Goal: Information Seeking & Learning: Learn about a topic

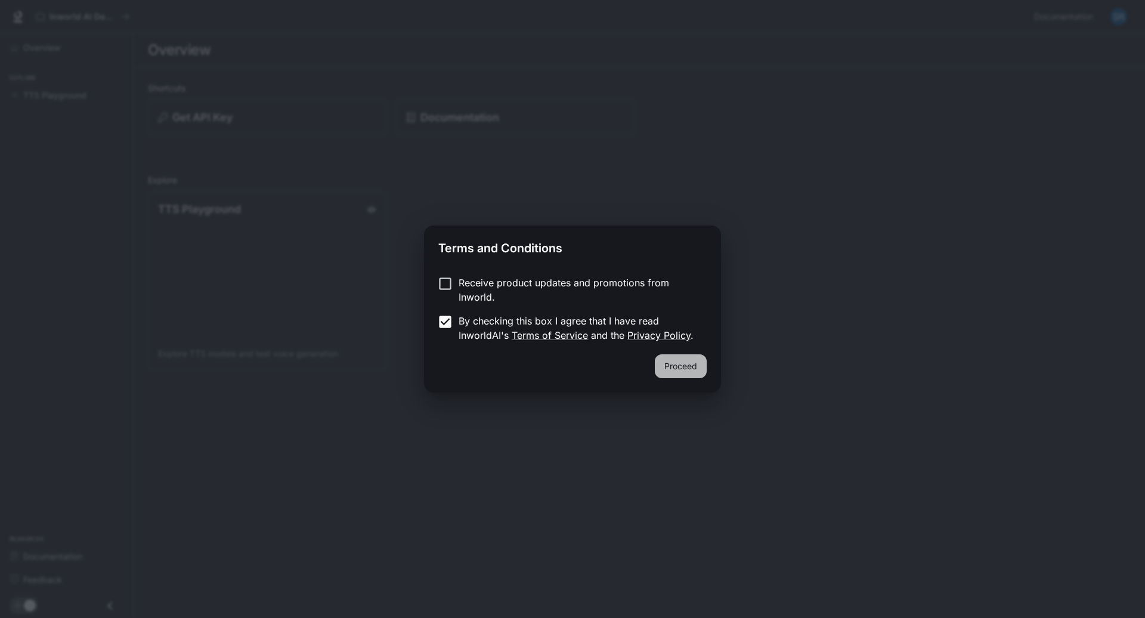
click at [676, 361] on button "Proceed" at bounding box center [681, 366] width 52 height 24
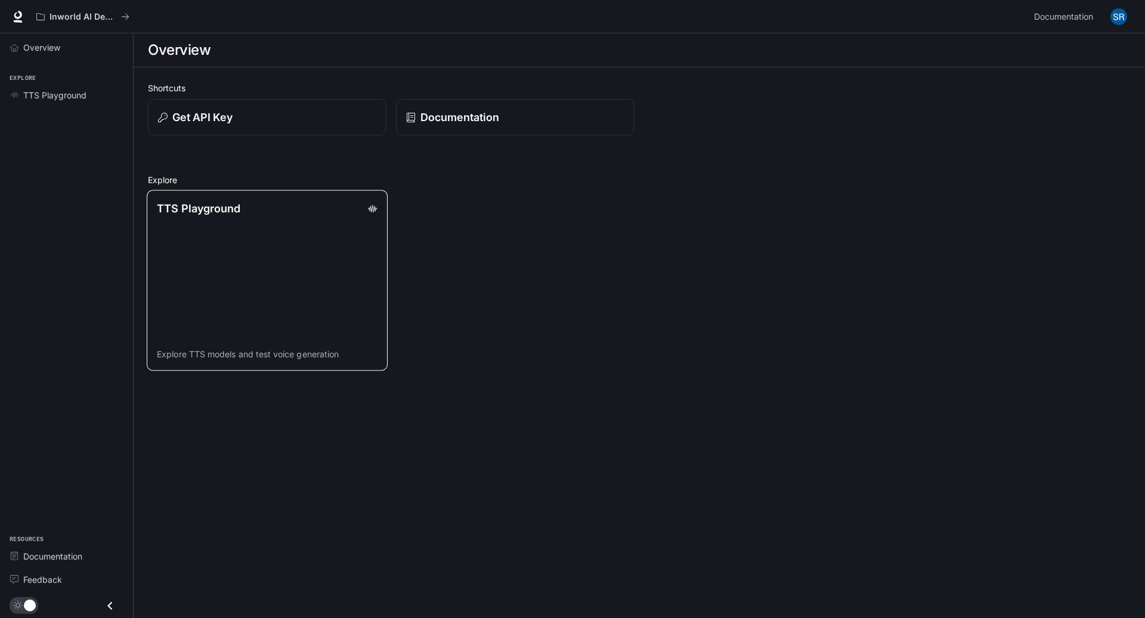
click at [240, 209] on div "TTS Playground" at bounding box center [267, 208] width 221 height 16
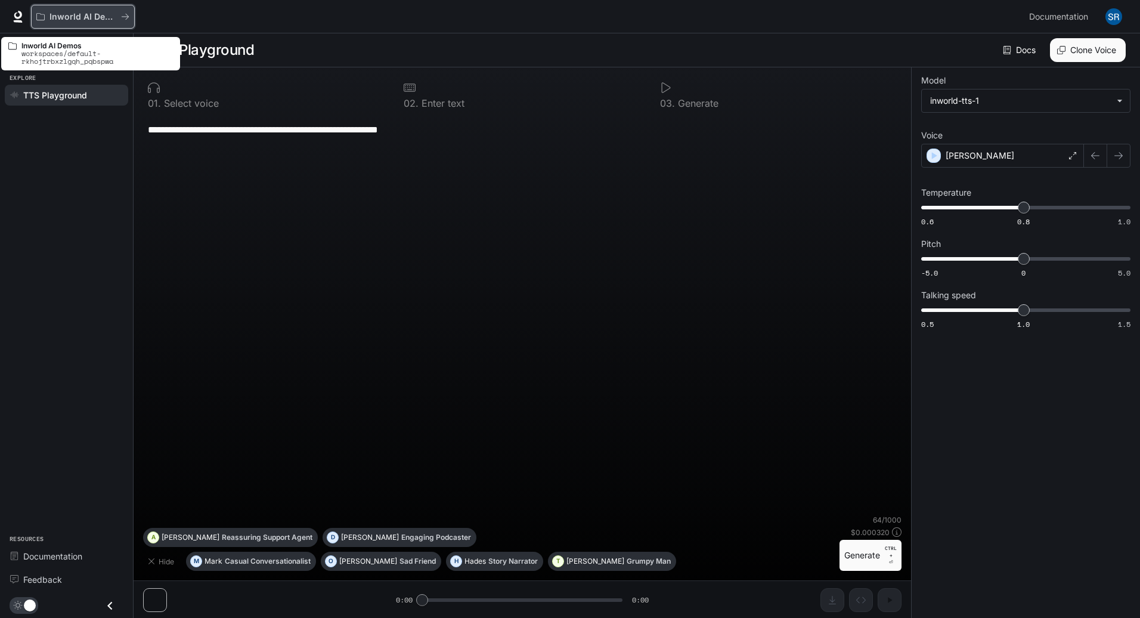
click at [70, 14] on p "Inworld AI Demos" at bounding box center [82, 17] width 67 height 10
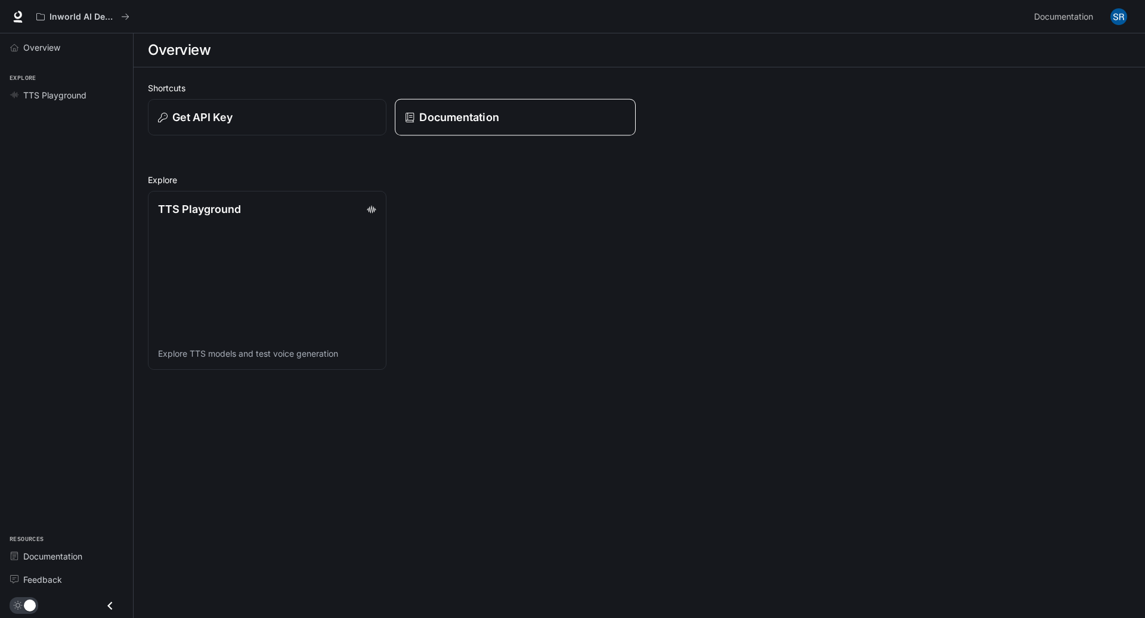
click at [459, 119] on p "Documentation" at bounding box center [458, 117] width 79 height 16
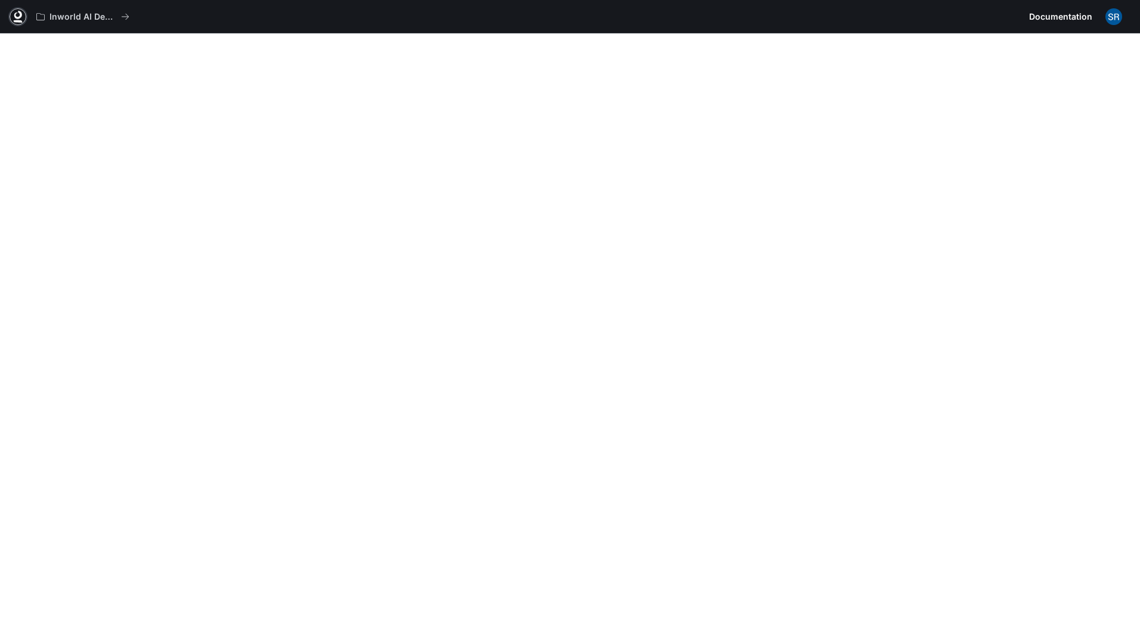
click at [18, 16] on icon at bounding box center [18, 17] width 12 height 12
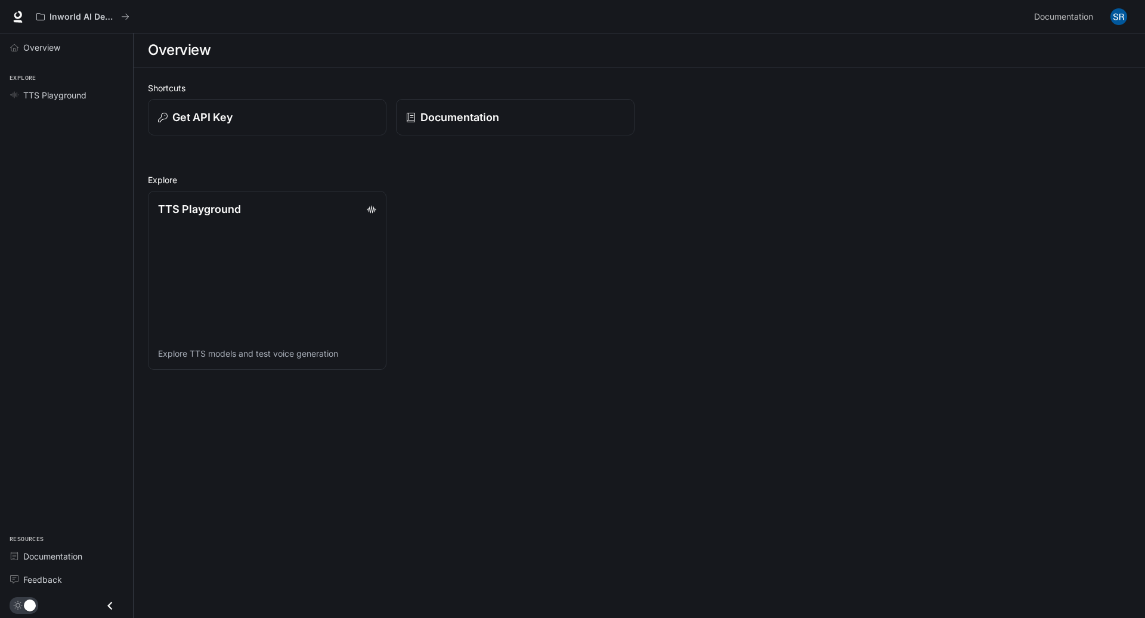
click at [110, 611] on icon "Close drawer" at bounding box center [110, 605] width 16 height 16
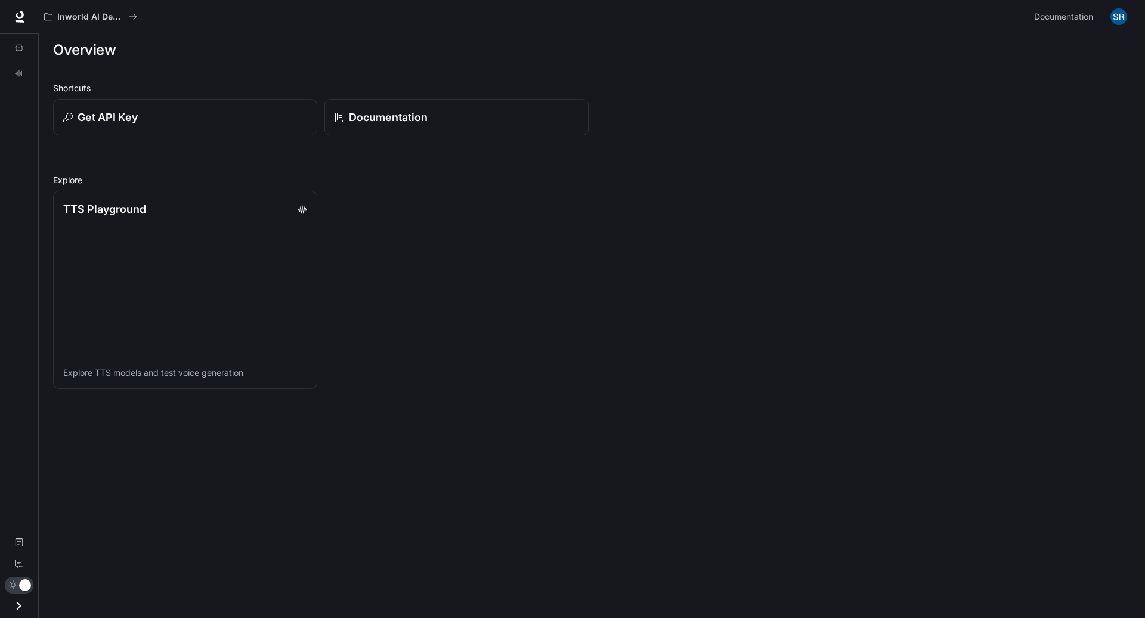
click at [18, 608] on icon "Open drawer" at bounding box center [19, 605] width 5 height 8
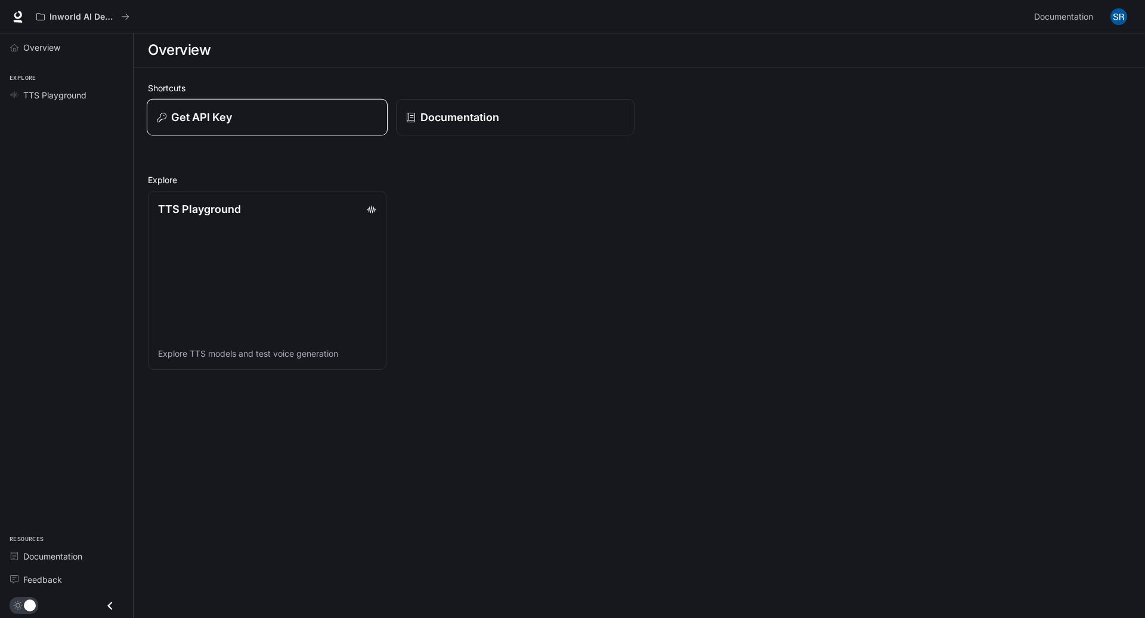
click at [320, 115] on div "Get API Key" at bounding box center [267, 117] width 221 height 16
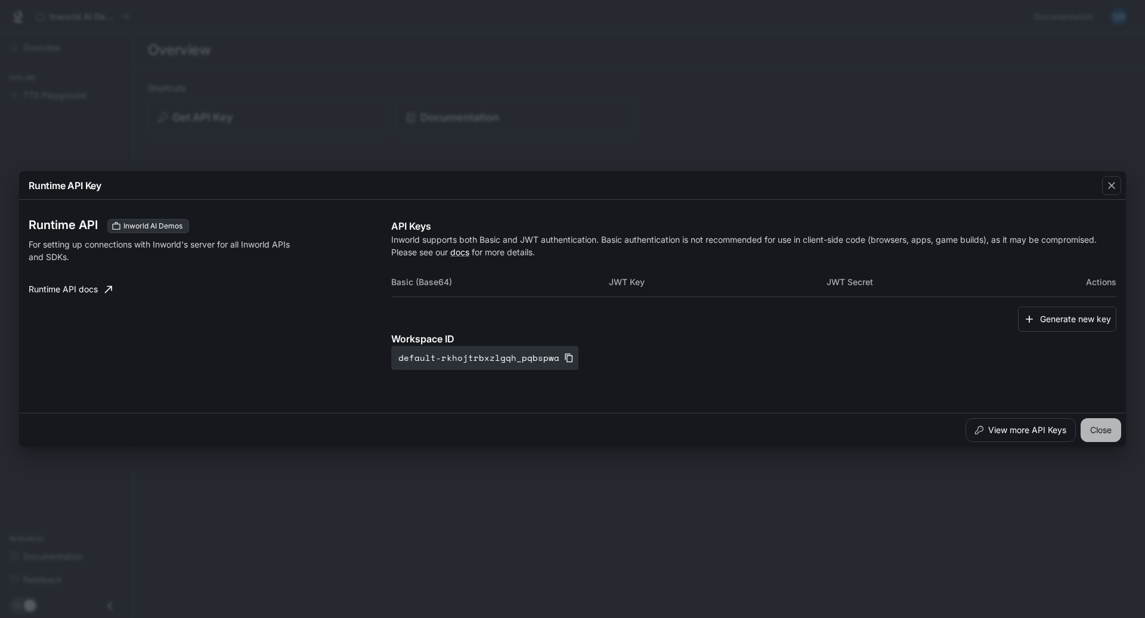
click at [1100, 428] on button "Close" at bounding box center [1100, 430] width 41 height 24
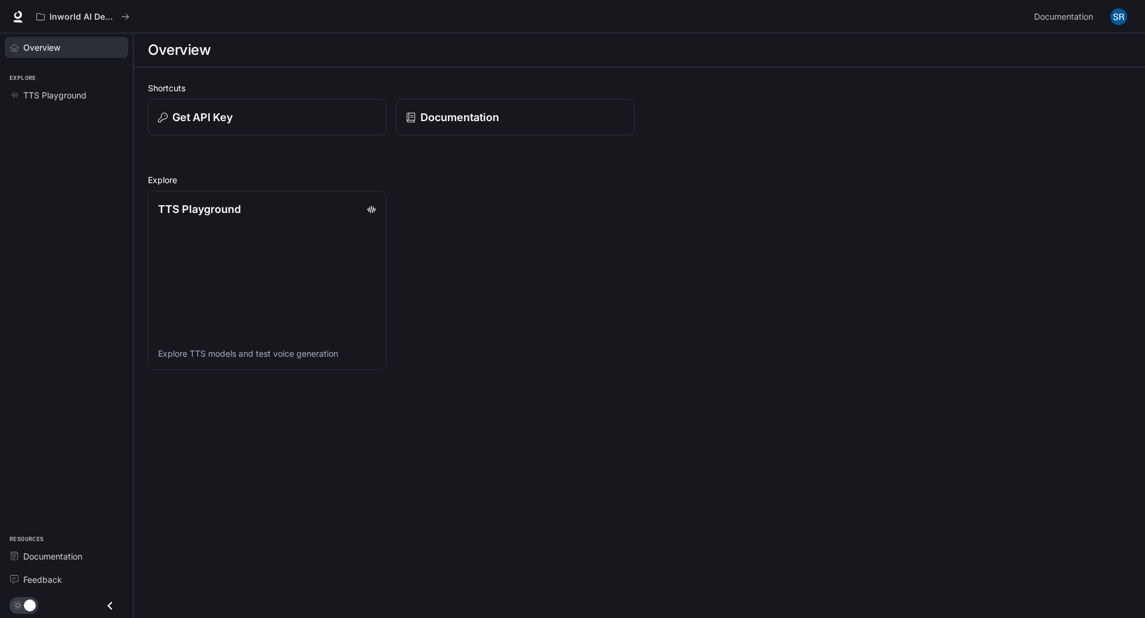
click at [37, 46] on span "Overview" at bounding box center [41, 47] width 37 height 13
click at [54, 97] on span "TTS Playground" at bounding box center [54, 95] width 63 height 13
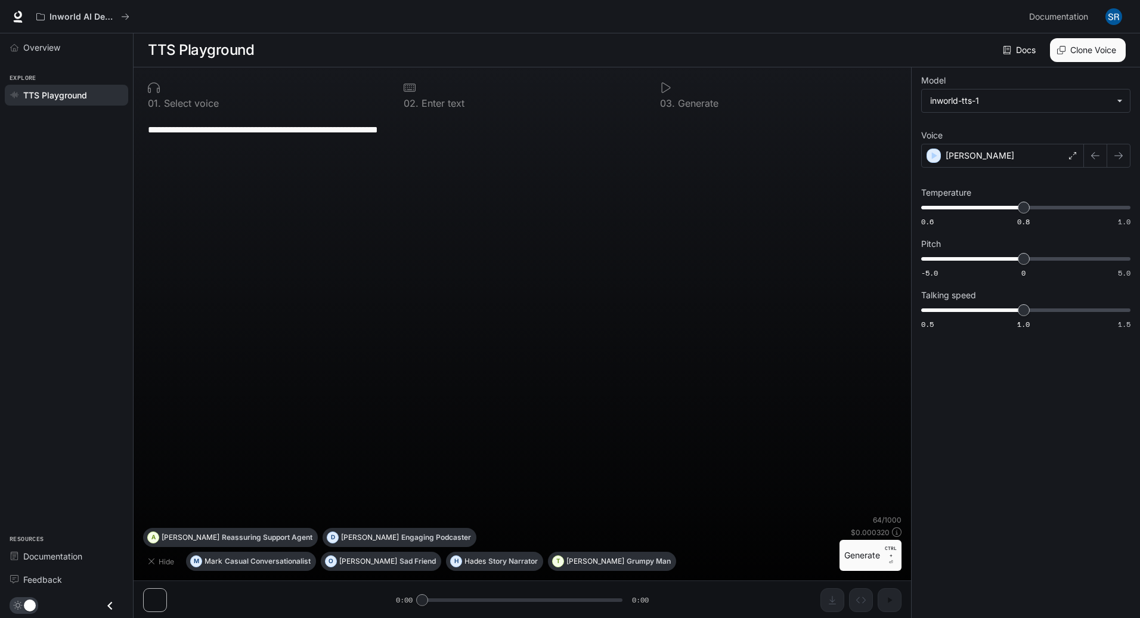
scroll to position [1, 0]
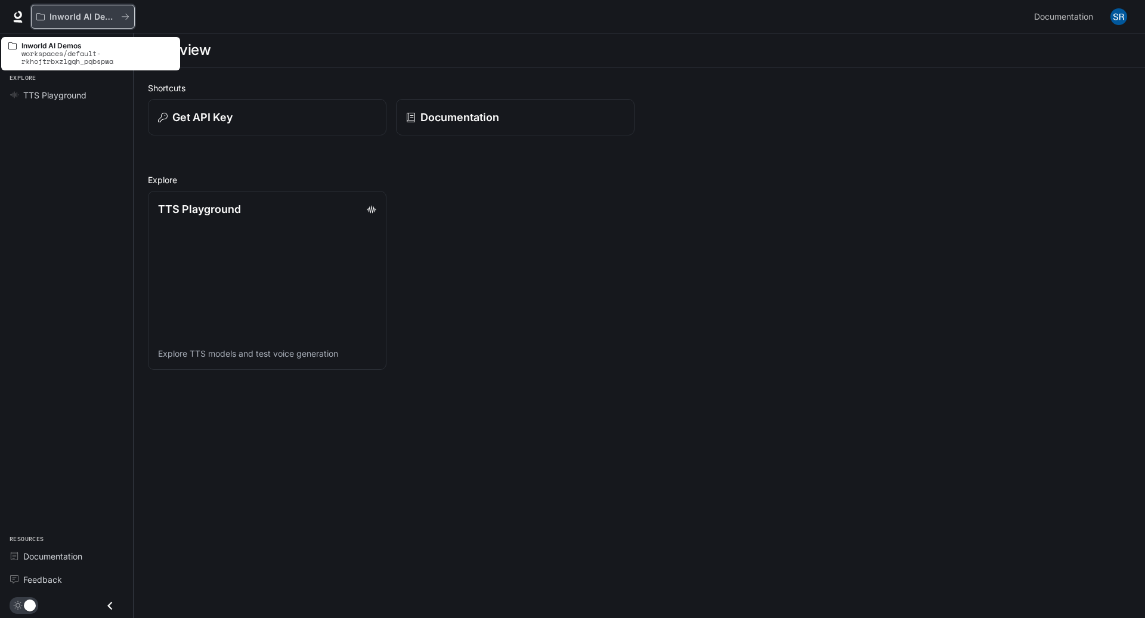
click at [128, 15] on icon "All workspaces" at bounding box center [125, 17] width 8 height 8
click at [41, 49] on p "workspaces/default-rkhojtrbxzlgqh_pqbspwa" at bounding box center [96, 57] width 151 height 16
click at [10, 46] on icon at bounding box center [12, 46] width 8 height 8
click at [41, 17] on icon "All workspaces" at bounding box center [40, 17] width 8 height 8
click at [90, 20] on p "Inworld AI Demos" at bounding box center [82, 17] width 67 height 10
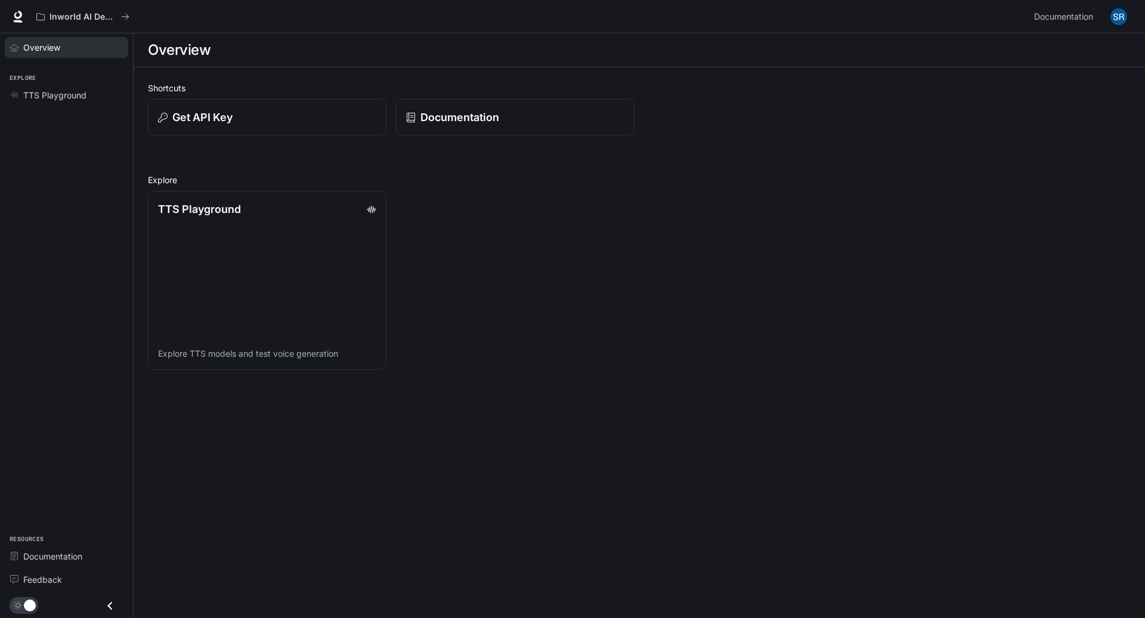
click at [51, 51] on span "Overview" at bounding box center [41, 47] width 37 height 13
click at [1124, 15] on img "button" at bounding box center [1118, 16] width 17 height 17
click at [771, 269] on div at bounding box center [572, 309] width 1145 height 618
click at [200, 123] on p "Get API Key" at bounding box center [201, 117] width 61 height 16
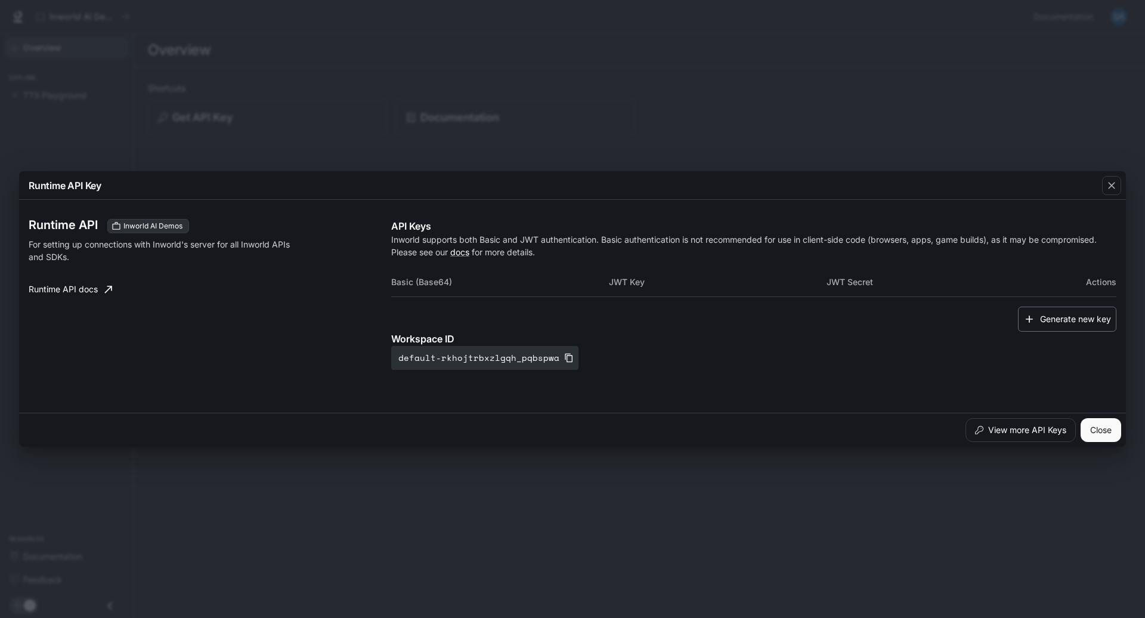
click at [1066, 317] on button "Generate new key" at bounding box center [1067, 319] width 98 height 26
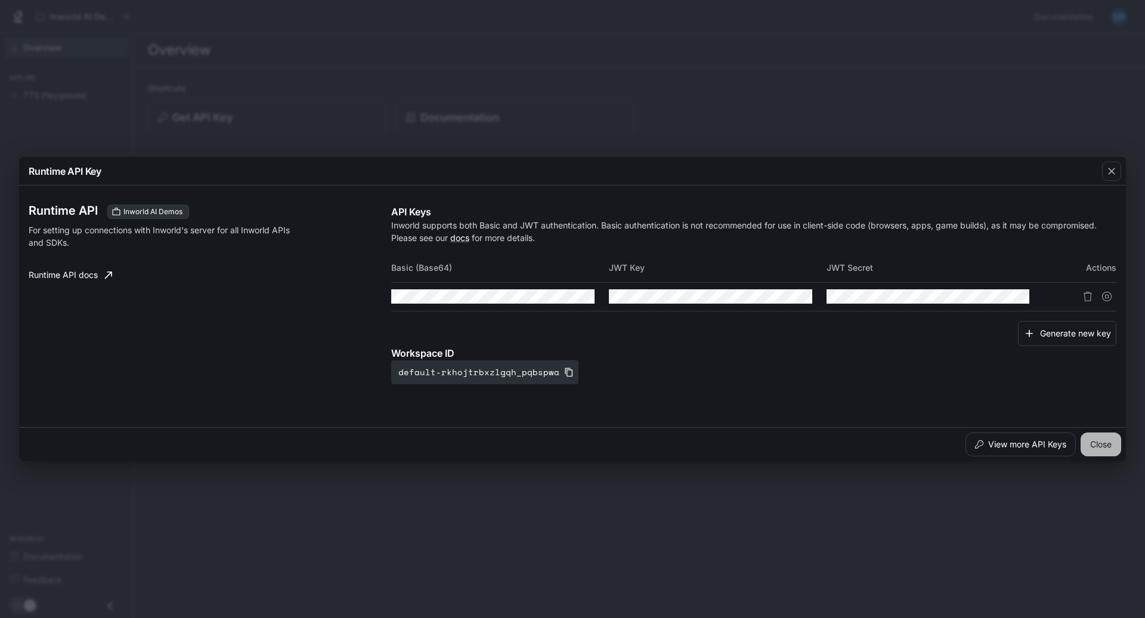
click at [1093, 446] on button "Close" at bounding box center [1100, 444] width 41 height 24
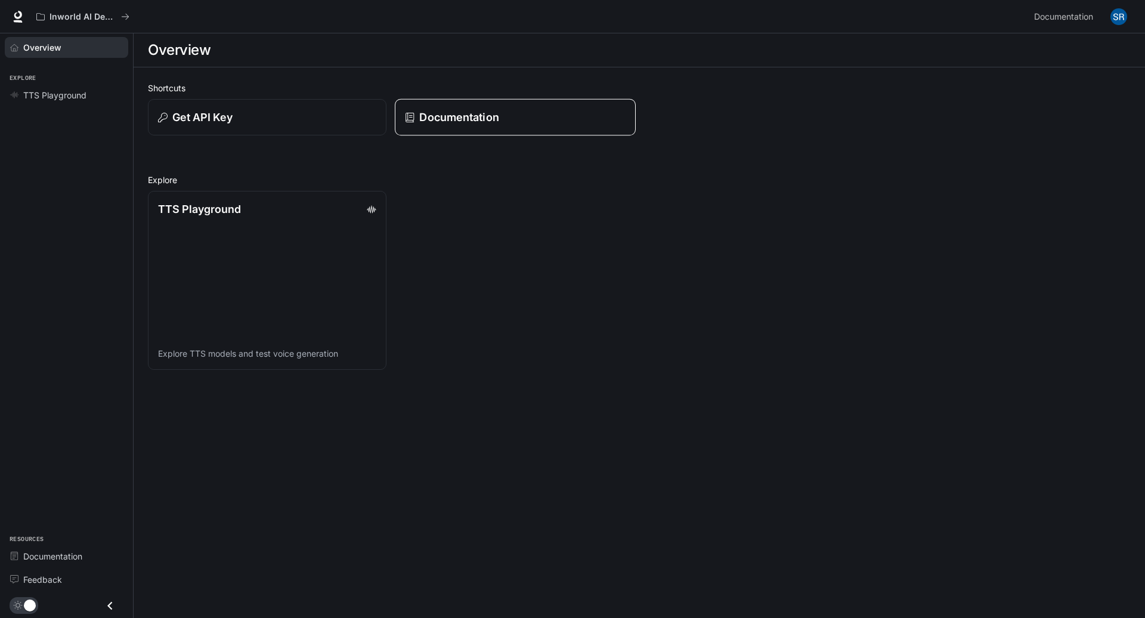
click at [456, 110] on p "Documentation" at bounding box center [458, 117] width 79 height 16
click at [269, 259] on link "TTS Playground Explore TTS models and test voice generation" at bounding box center [267, 280] width 241 height 181
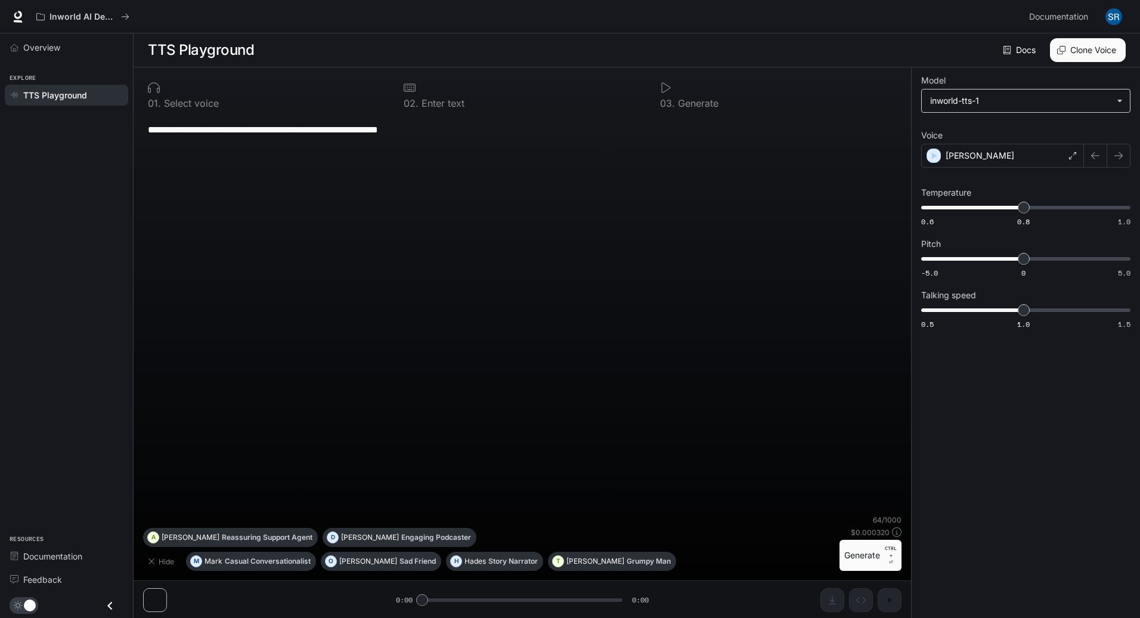
click at [1115, 100] on body "**********" at bounding box center [570, 309] width 1140 height 618
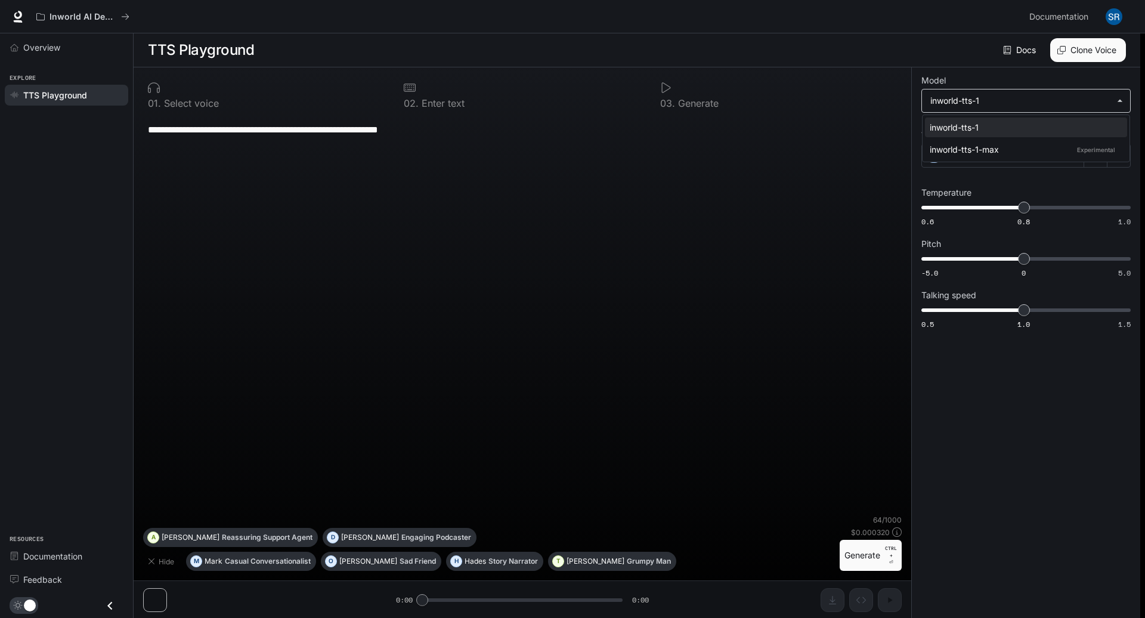
click at [1115, 100] on div at bounding box center [572, 309] width 1145 height 618
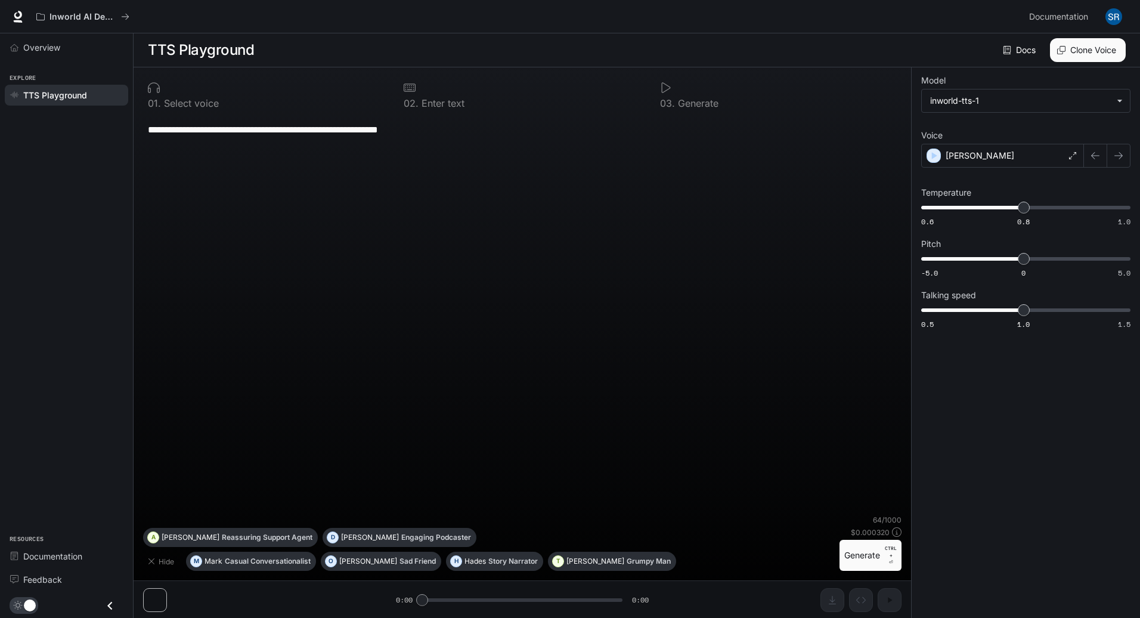
click at [48, 91] on span "TTS Playground" at bounding box center [55, 95] width 64 height 13
drag, startPoint x: 48, startPoint y: 91, endPoint x: 24, endPoint y: 125, distance: 41.0
click at [24, 125] on div "Overview Explore TTS Playground Resources Documentation Feedback" at bounding box center [66, 325] width 133 height 584
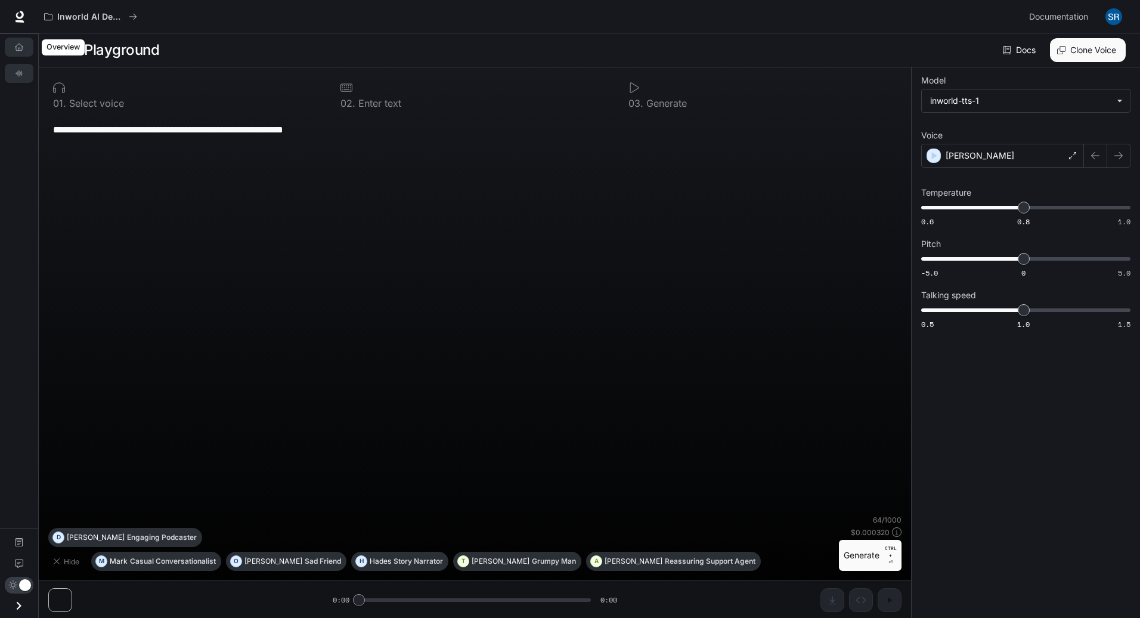
click at [17, 52] on link "Overview" at bounding box center [19, 47] width 29 height 19
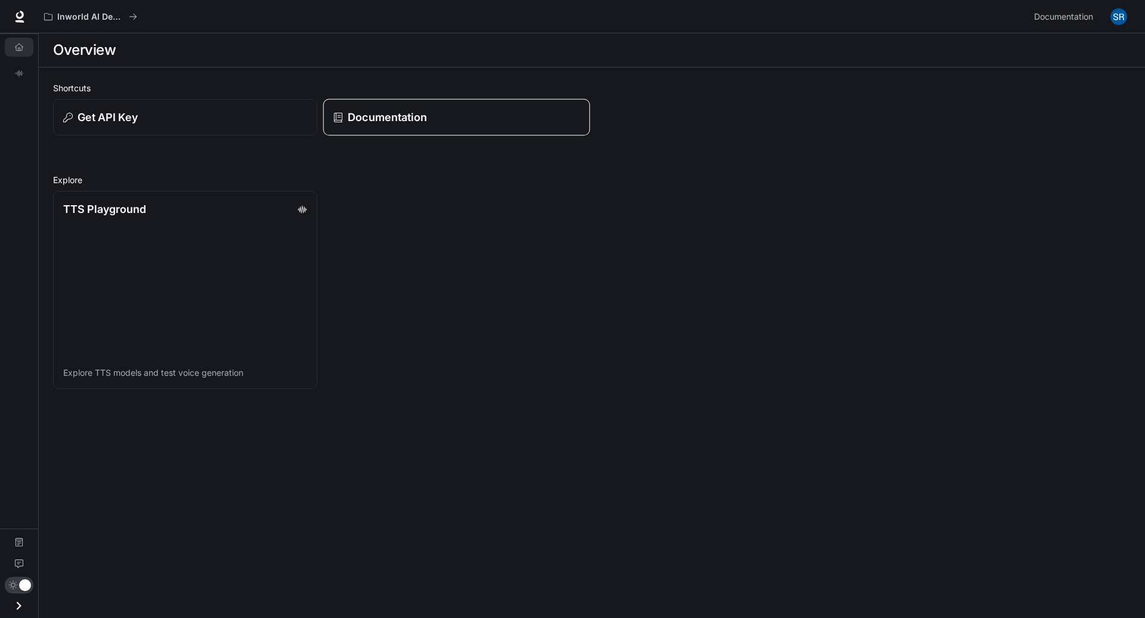
click at [366, 127] on link "Documentation" at bounding box center [456, 117] width 267 height 37
click at [14, 18] on icon at bounding box center [20, 17] width 12 height 12
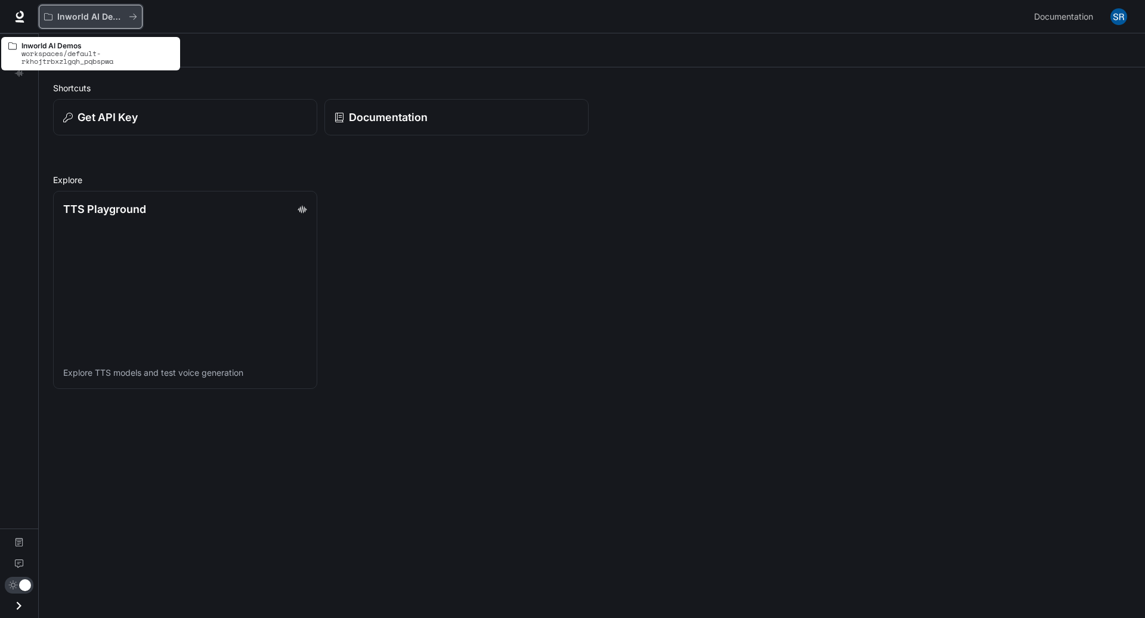
click at [136, 14] on icon "All workspaces" at bounding box center [133, 17] width 8 height 8
click at [61, 18] on p "Inworld AI Demos" at bounding box center [90, 17] width 67 height 10
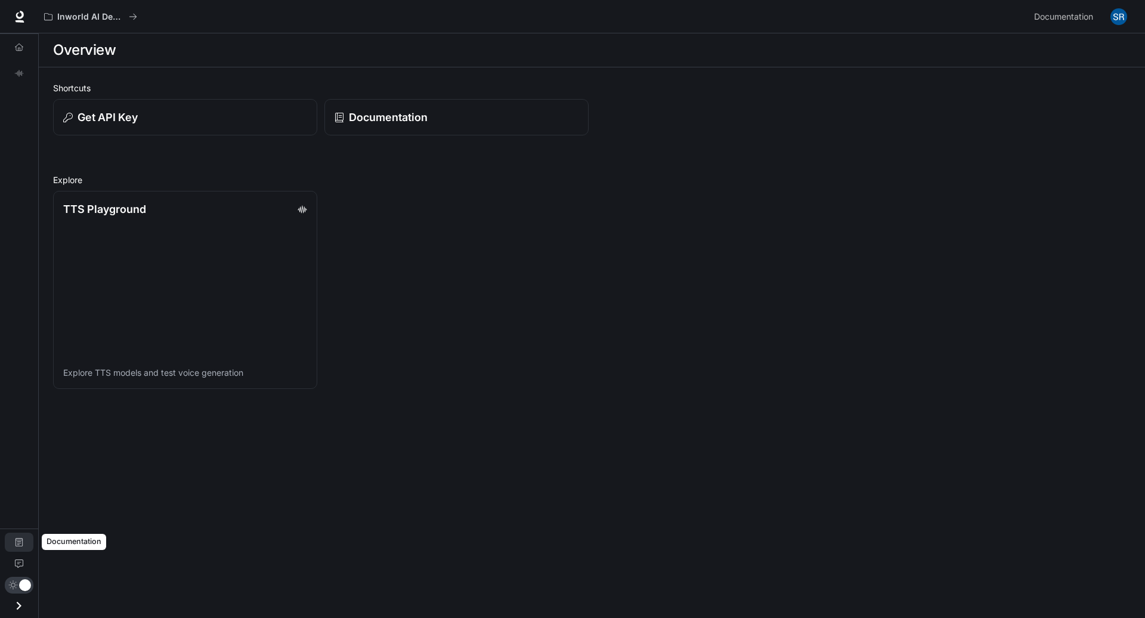
click at [17, 540] on icon "Documentation" at bounding box center [19, 542] width 8 height 8
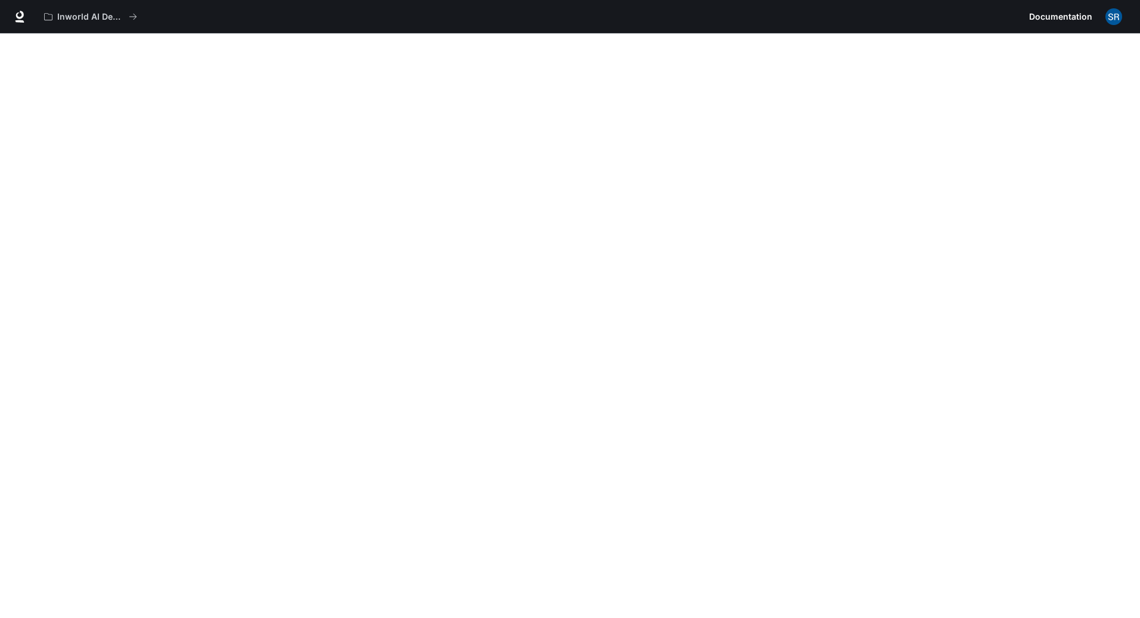
scroll to position [33, 0]
